Goal: Find contact information: Find contact information

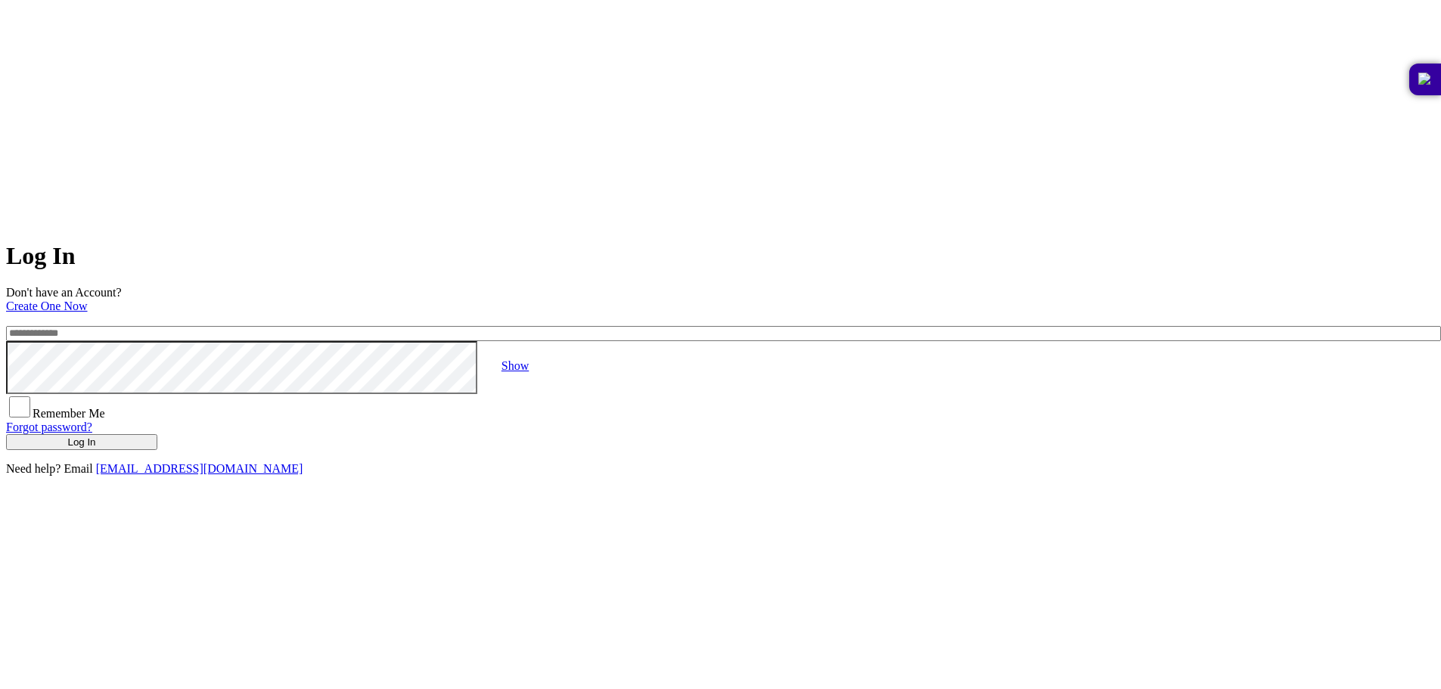
type input "**********"
click at [157, 434] on button "Log In" at bounding box center [81, 442] width 151 height 16
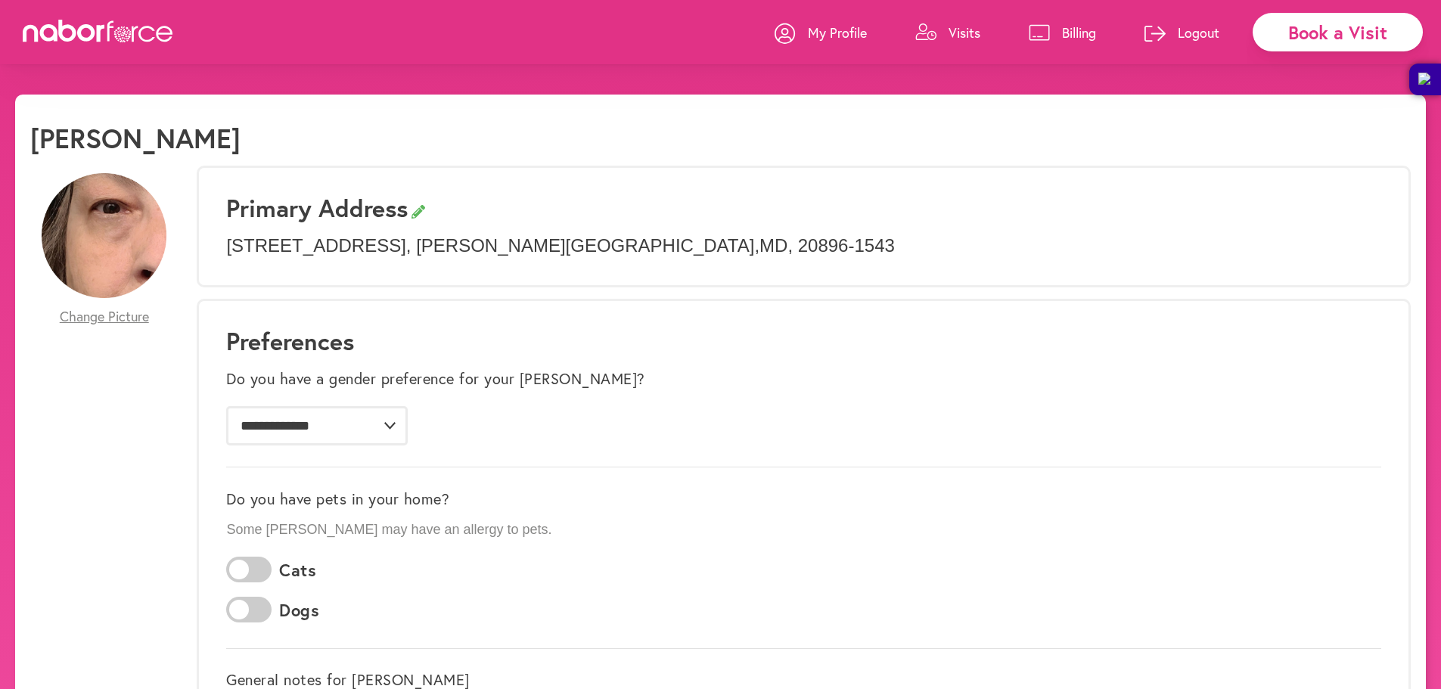
click at [1069, 39] on p "Billing" at bounding box center [1079, 32] width 34 height 18
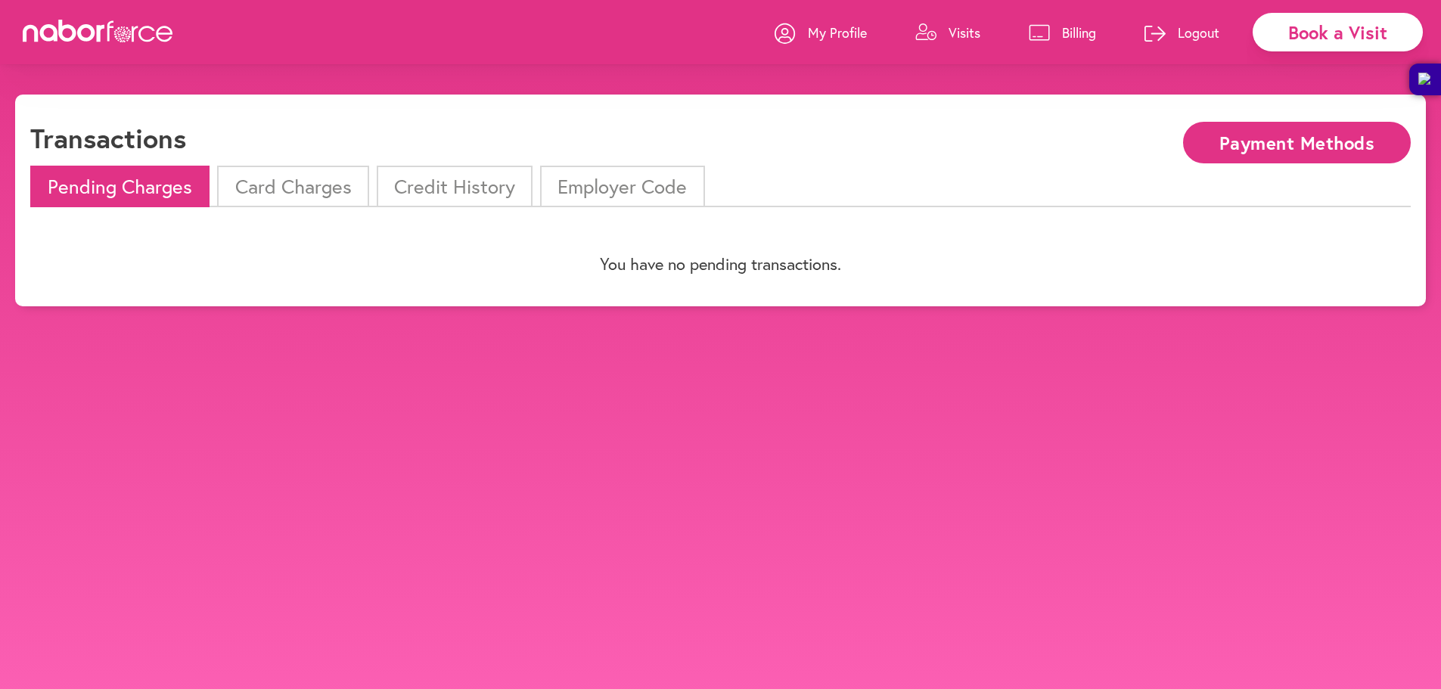
click at [811, 30] on p "My Profile" at bounding box center [837, 32] width 59 height 18
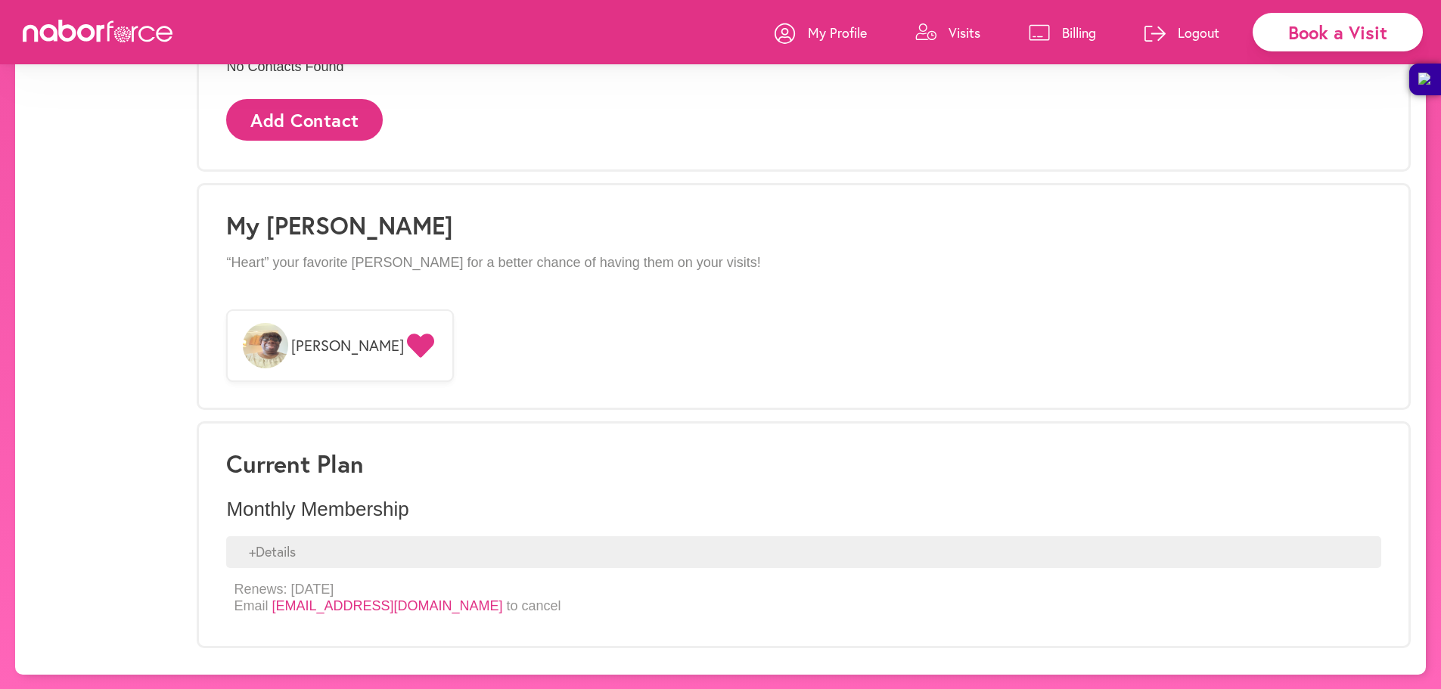
scroll to position [1004, 0]
click at [346, 553] on div "+ Details" at bounding box center [803, 552] width 1155 height 32
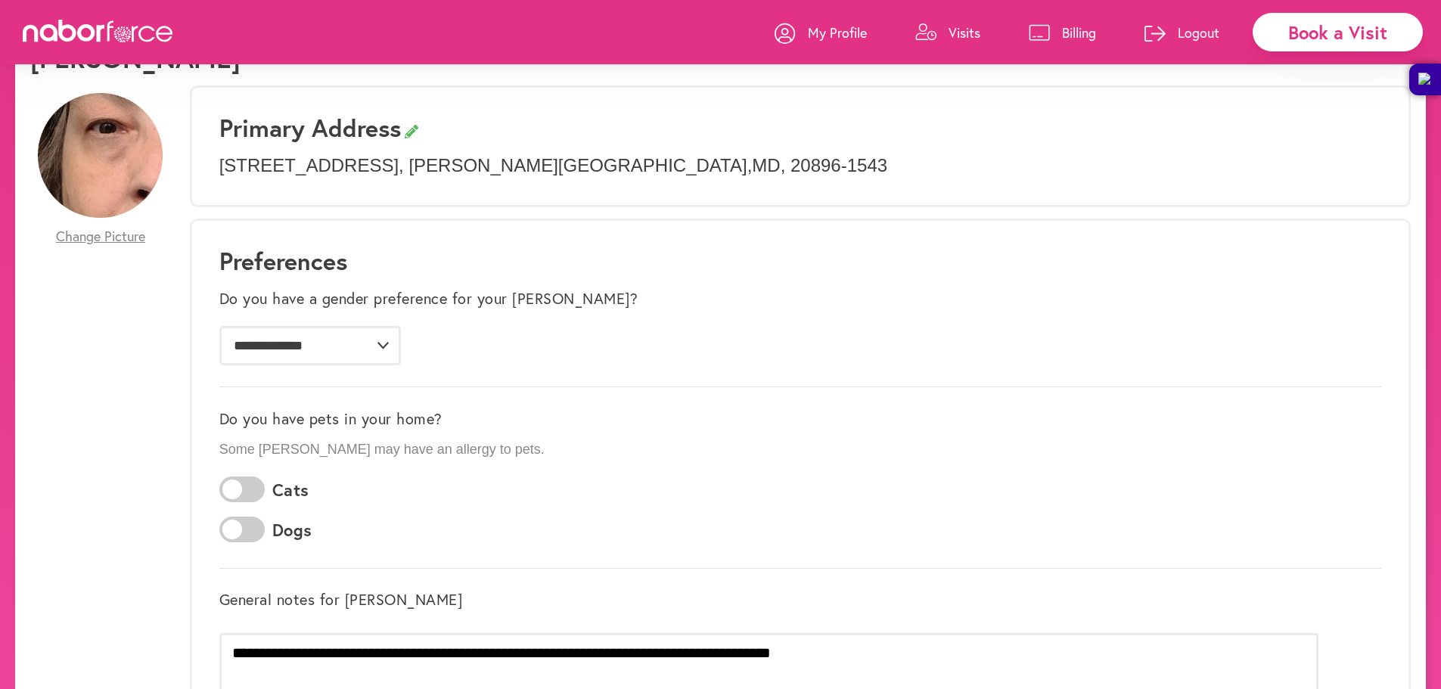
scroll to position [0, 0]
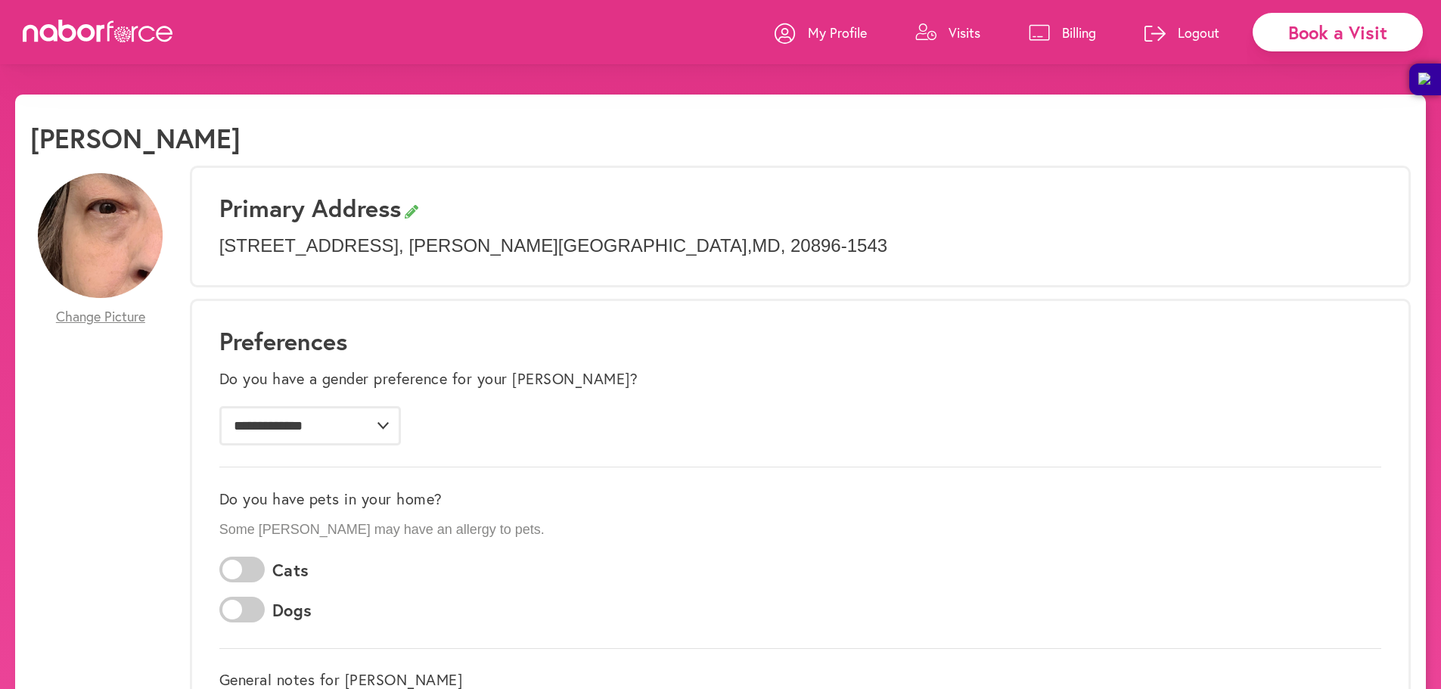
click at [967, 30] on p "Visits" at bounding box center [965, 32] width 32 height 18
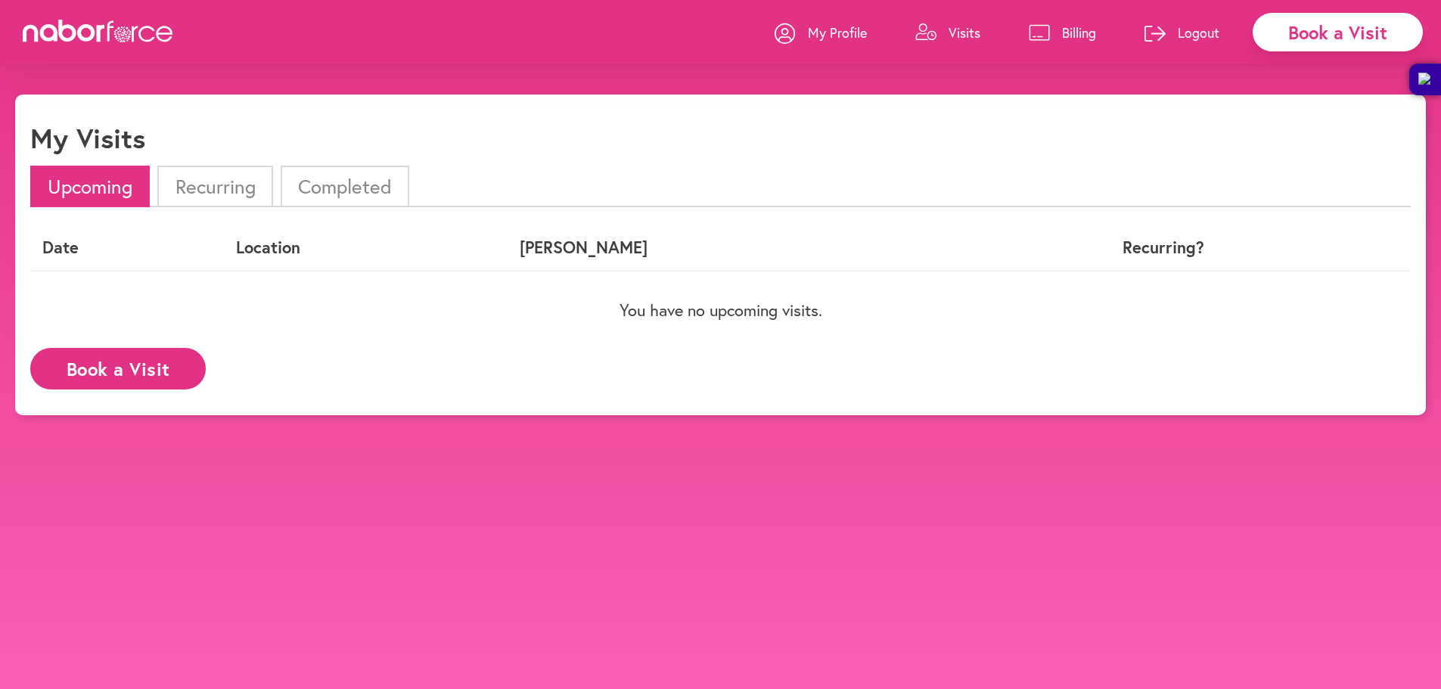
click at [1080, 33] on p "Billing" at bounding box center [1079, 32] width 34 height 18
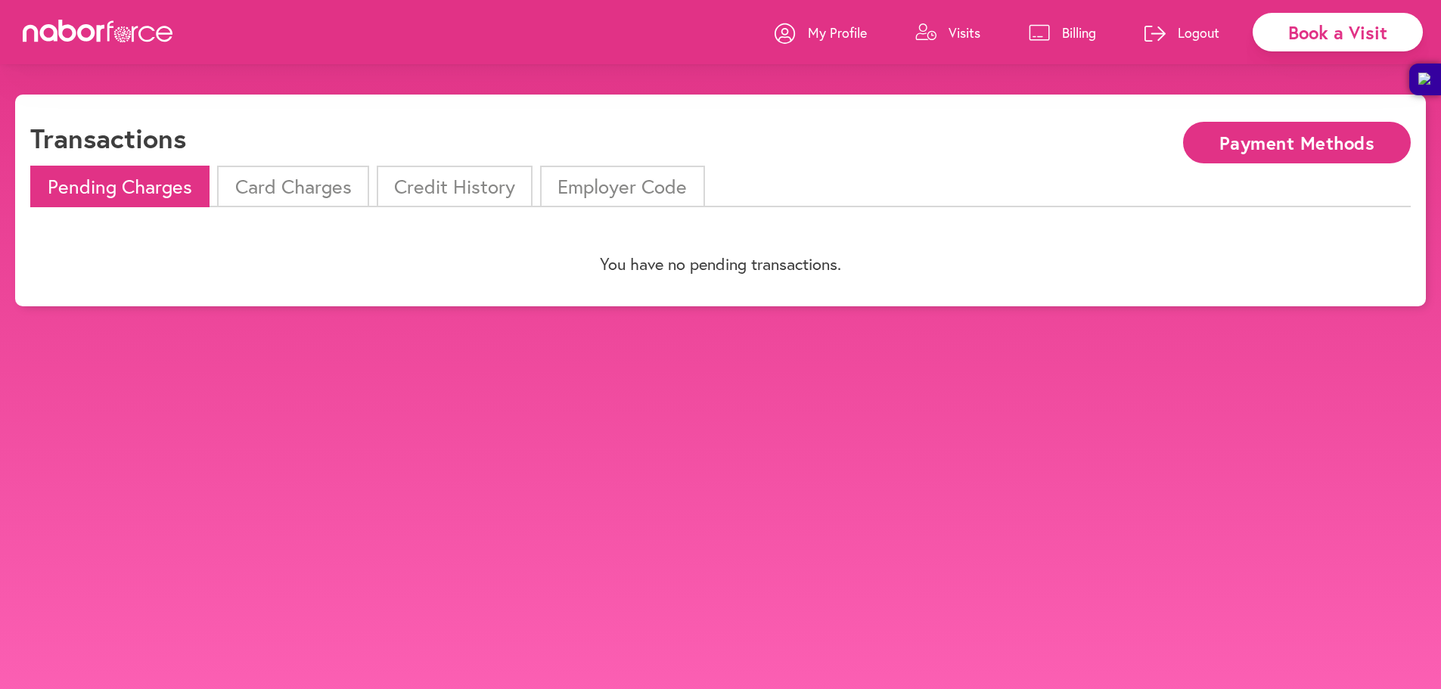
click at [1270, 147] on button "Payment Methods" at bounding box center [1297, 143] width 228 height 42
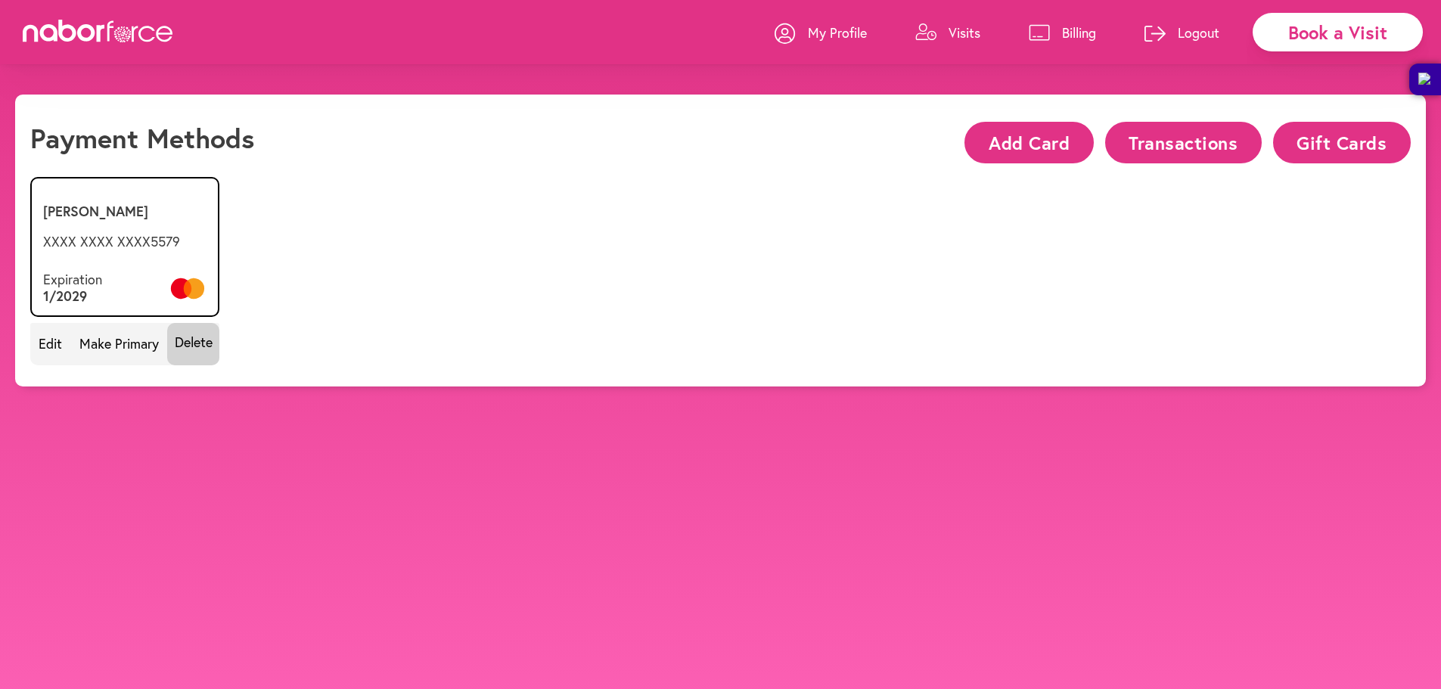
click at [962, 33] on p "Visits" at bounding box center [965, 32] width 32 height 18
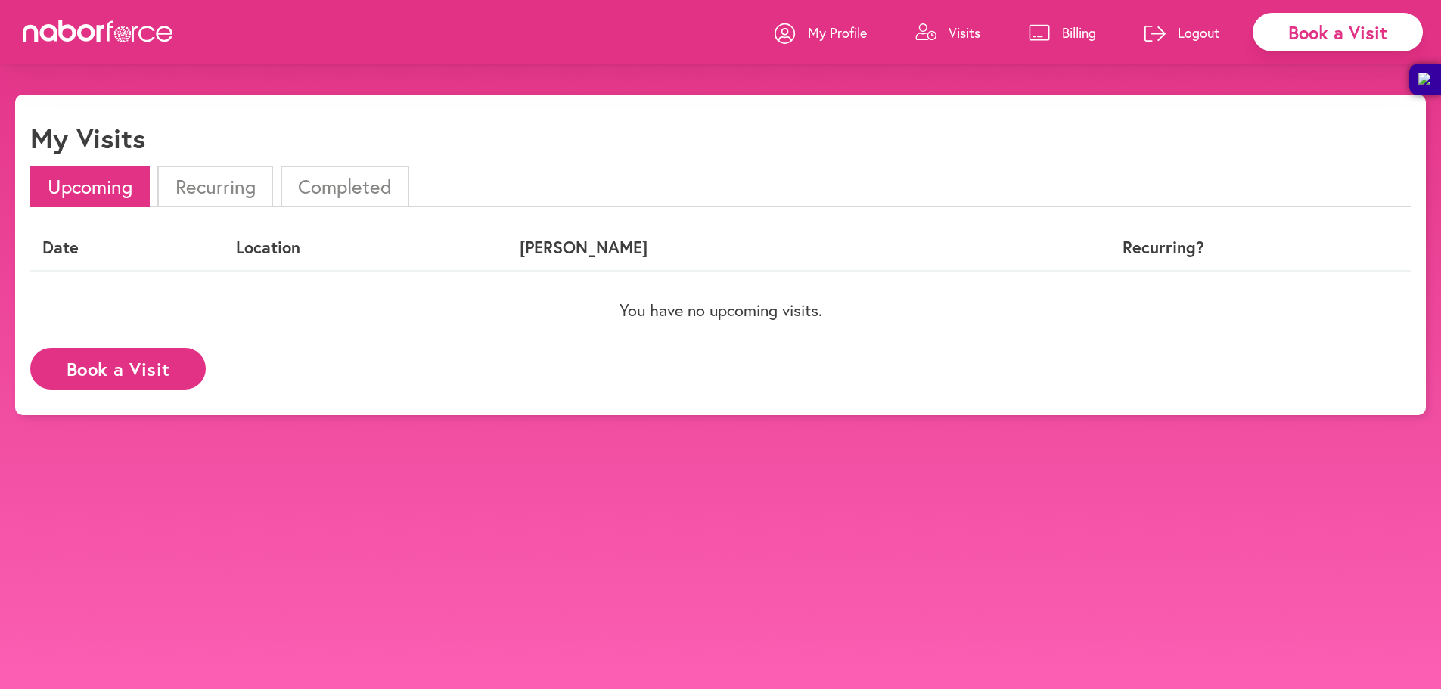
click at [856, 33] on p "My Profile" at bounding box center [837, 32] width 59 height 18
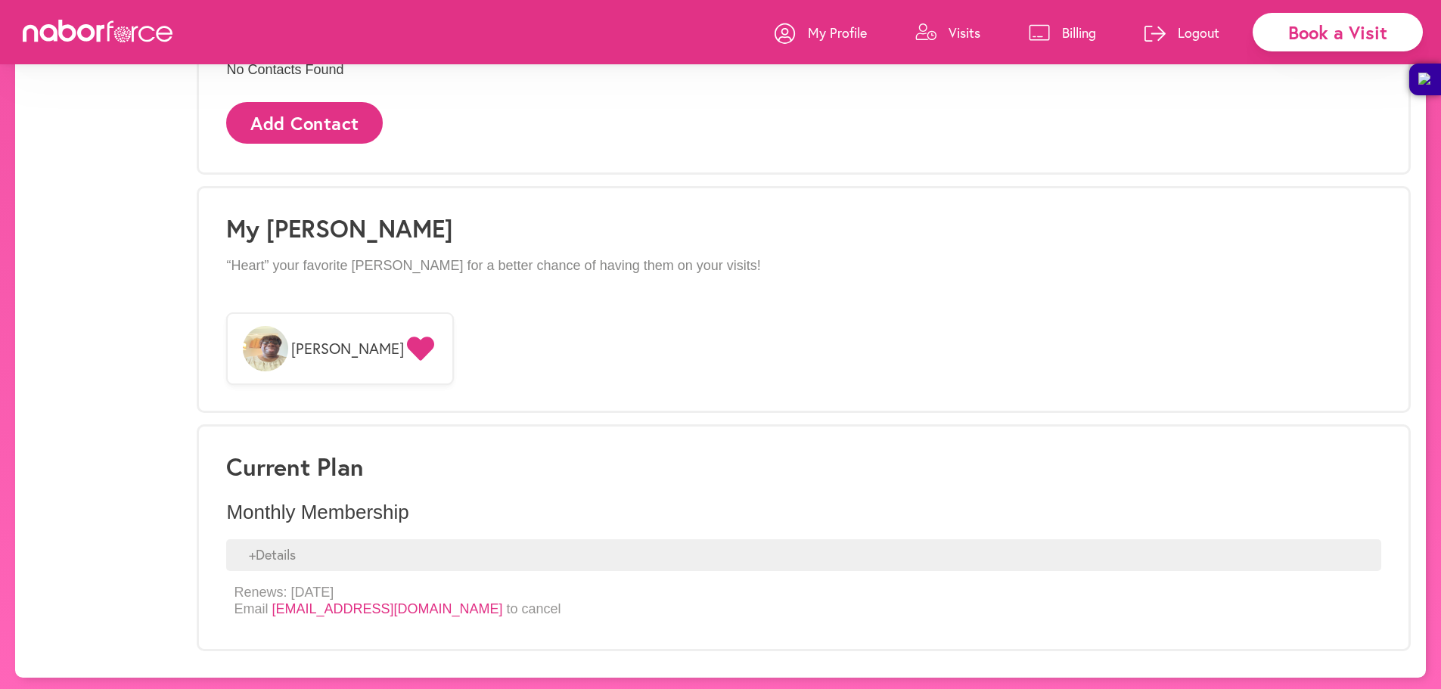
scroll to position [1004, 0]
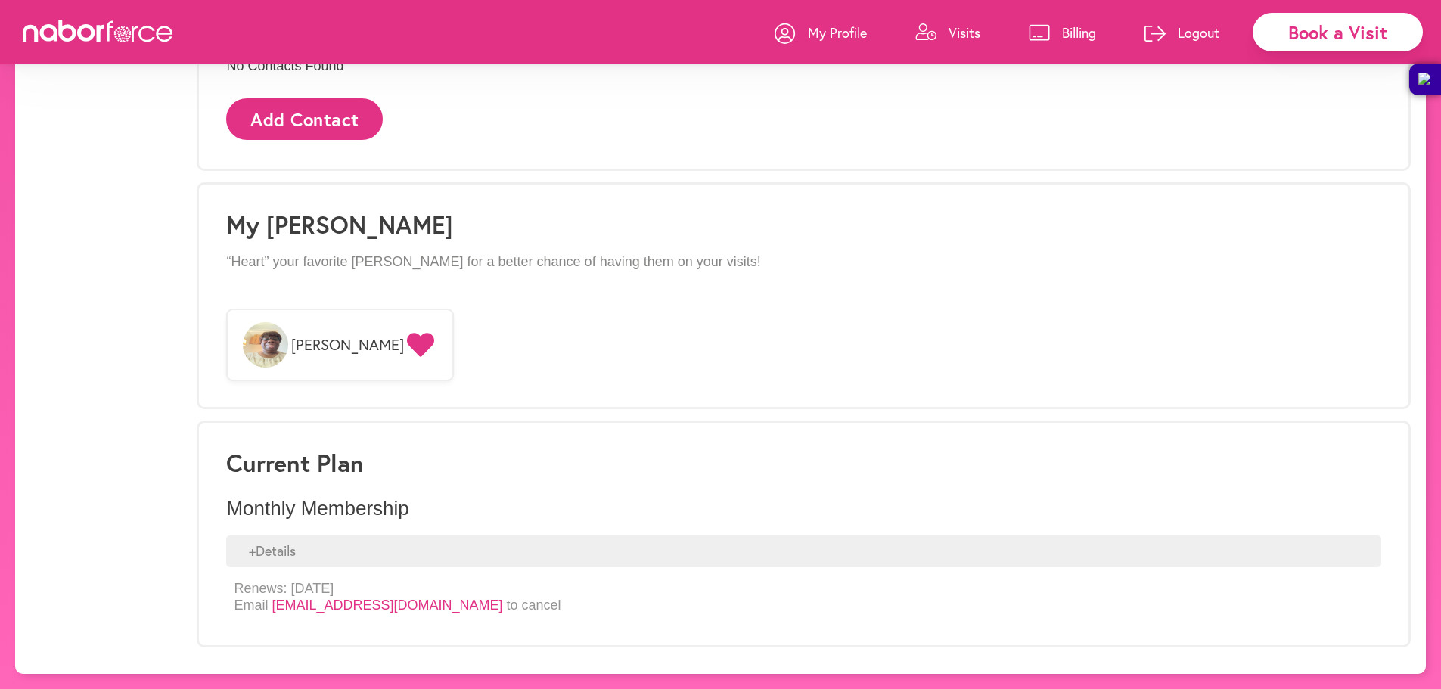
click at [357, 552] on div "+ Details" at bounding box center [803, 552] width 1155 height 32
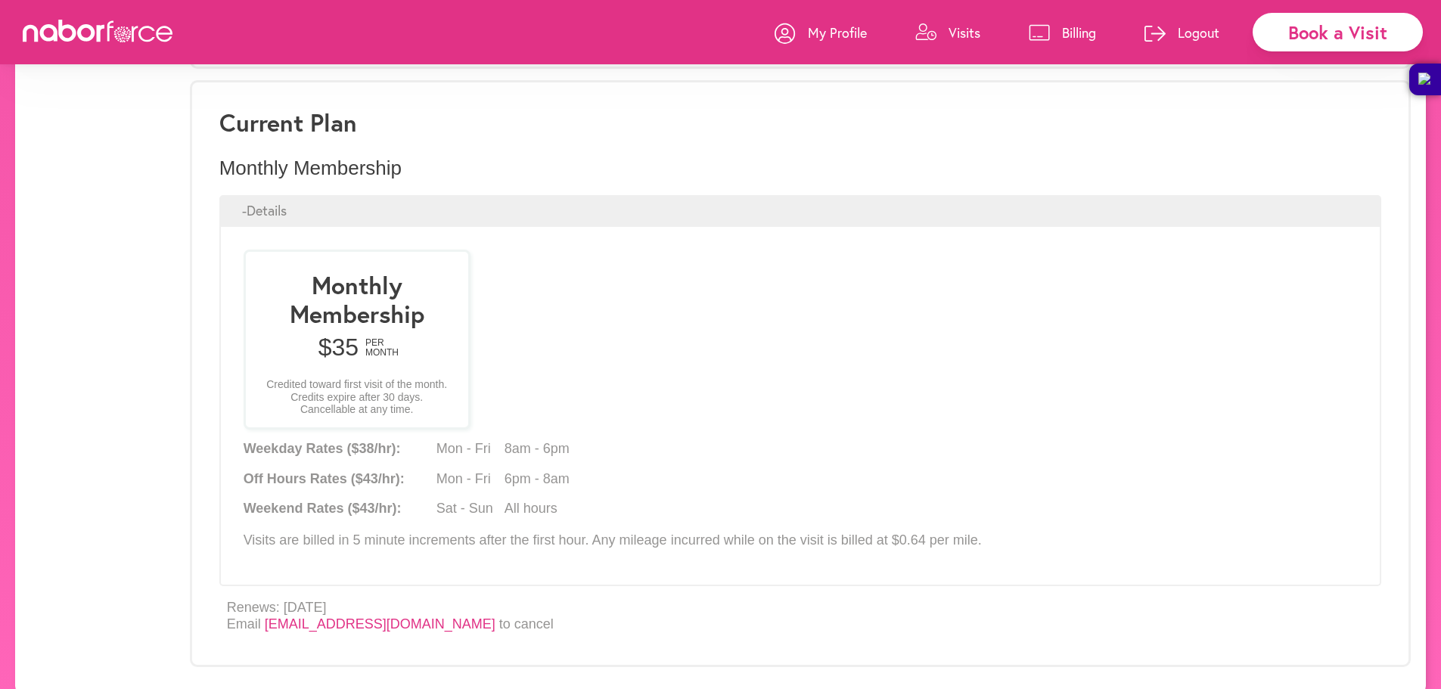
scroll to position [1364, 0]
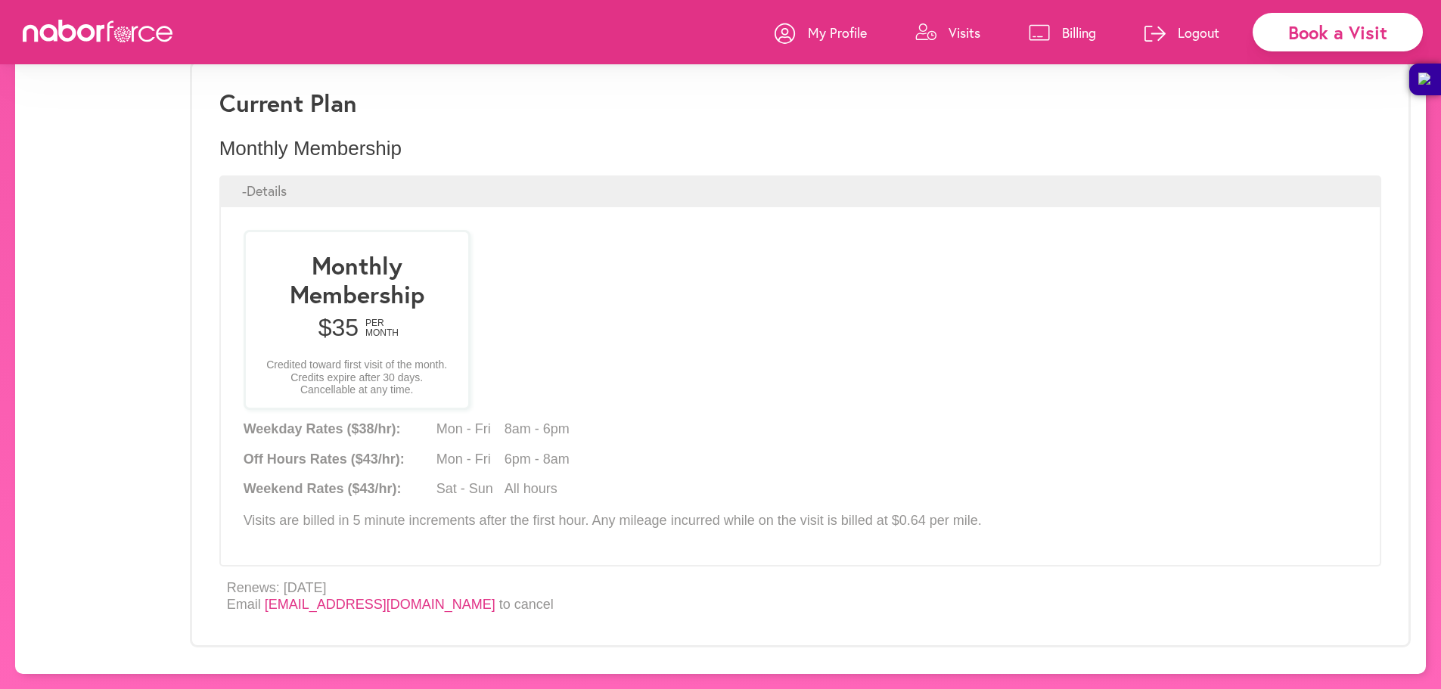
click at [378, 605] on link "[EMAIL_ADDRESS][DOMAIN_NAME]" at bounding box center [380, 604] width 231 height 15
click at [427, 608] on link "[EMAIL_ADDRESS][DOMAIN_NAME]" at bounding box center [380, 604] width 231 height 15
drag, startPoint x: 483, startPoint y: 602, endPoint x: 328, endPoint y: 617, distance: 156.6
click at [328, 617] on div "Change Plan Renews: [DATE] Email [EMAIL_ADDRESS][DOMAIN_NAME] to cancel" at bounding box center [800, 597] width 1162 height 60
copy p "[EMAIL_ADDRESS][DOMAIN_NAME]"
